Goal: Find specific page/section: Find specific page/section

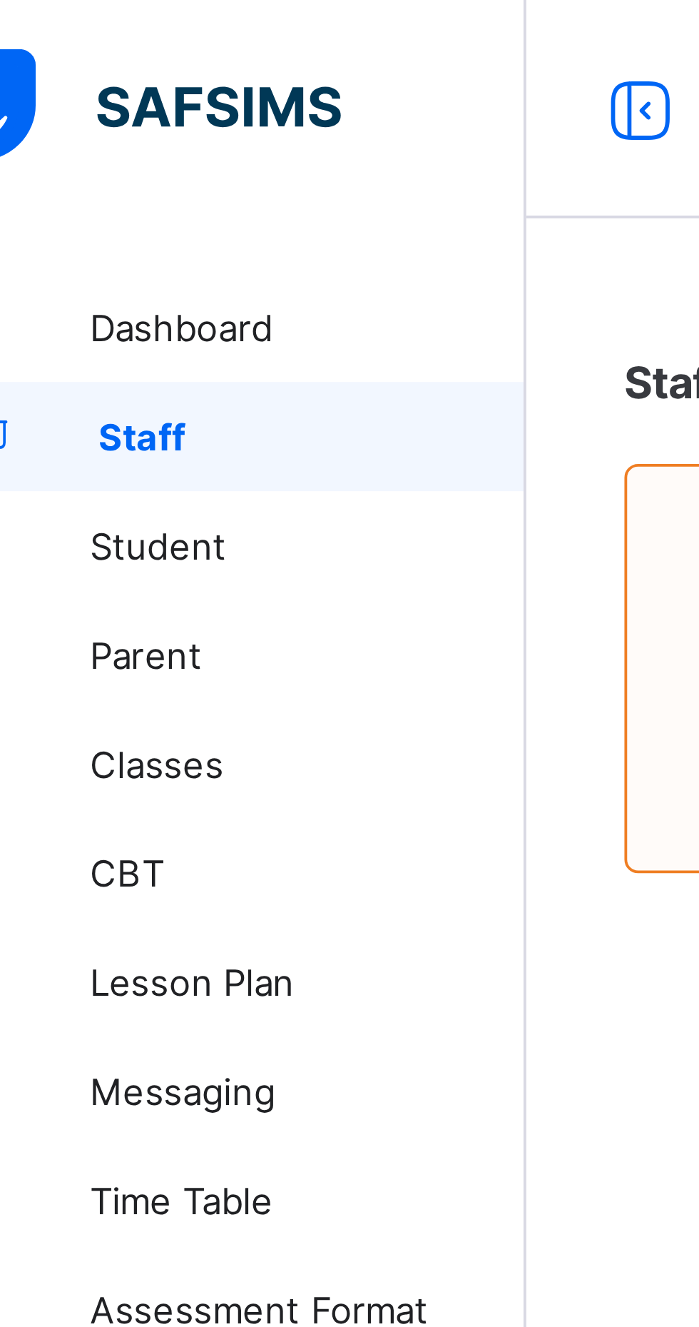
click at [138, 149] on link "Student" at bounding box center [85, 142] width 171 height 29
